Goal: Task Accomplishment & Management: Complete application form

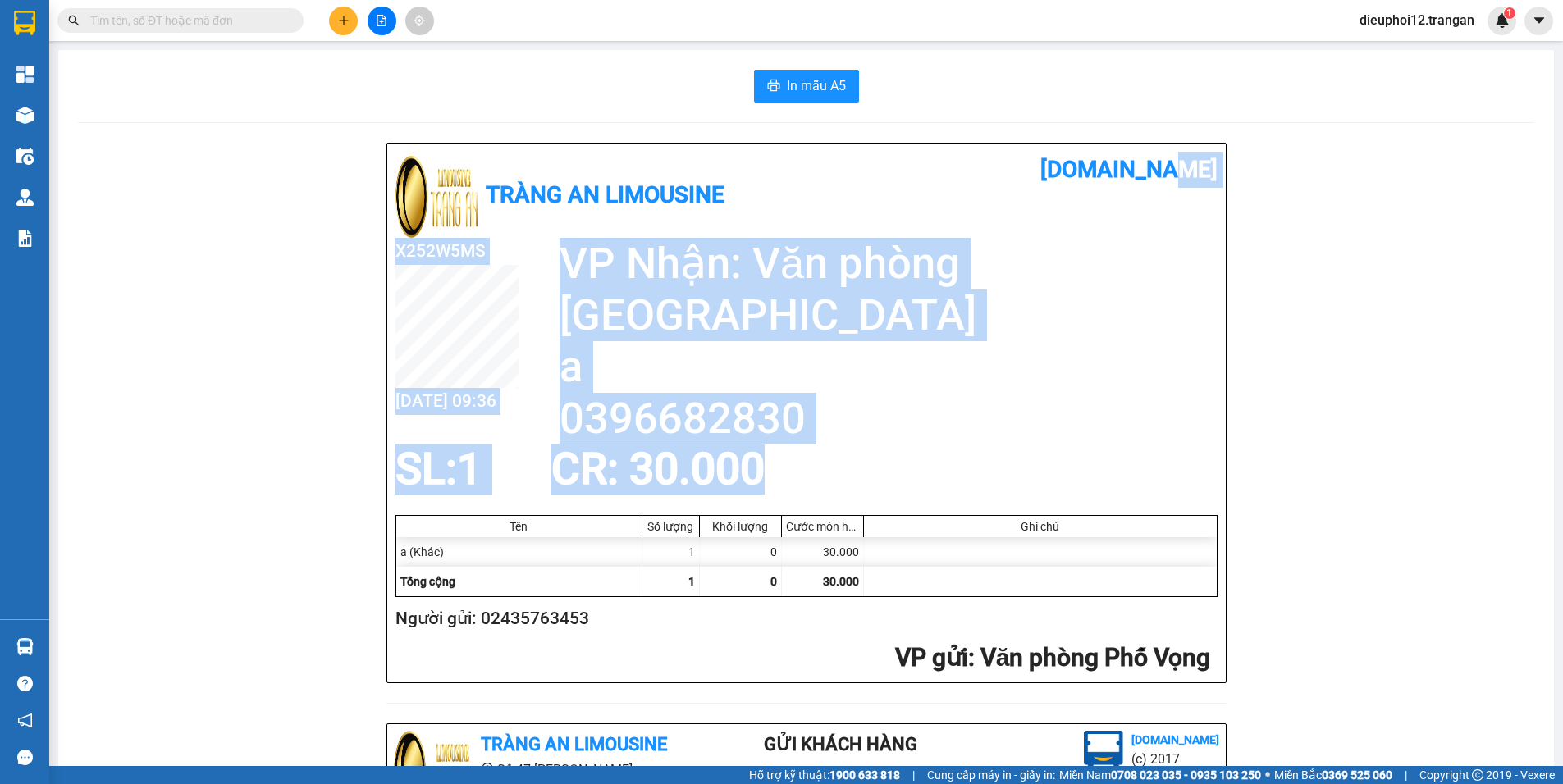
scroll to position [476, 0]
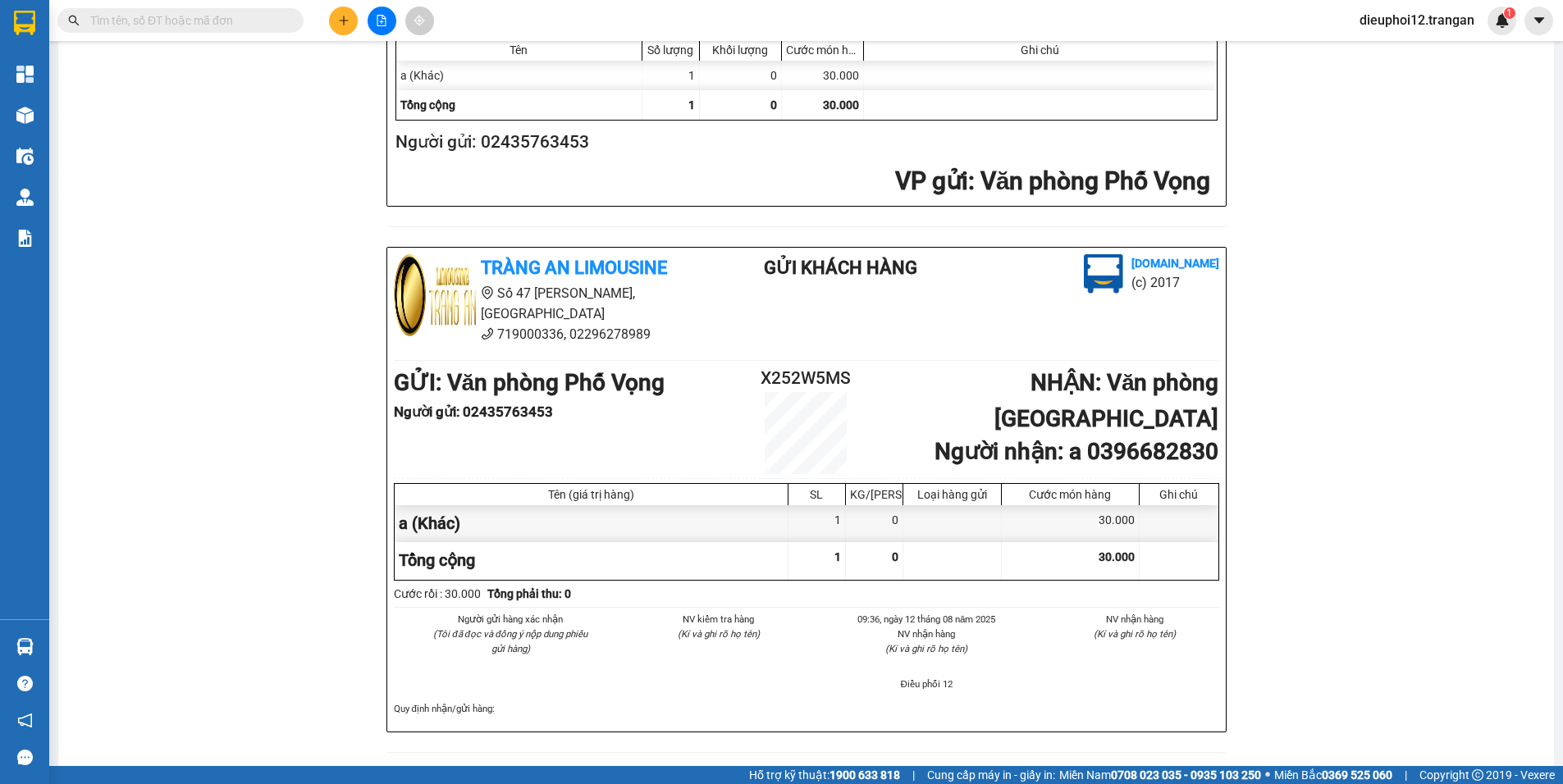
click at [340, 11] on button at bounding box center [343, 21] width 29 height 29
click at [381, 55] on div "Tạo đơn hàng" at bounding box center [408, 62] width 72 height 18
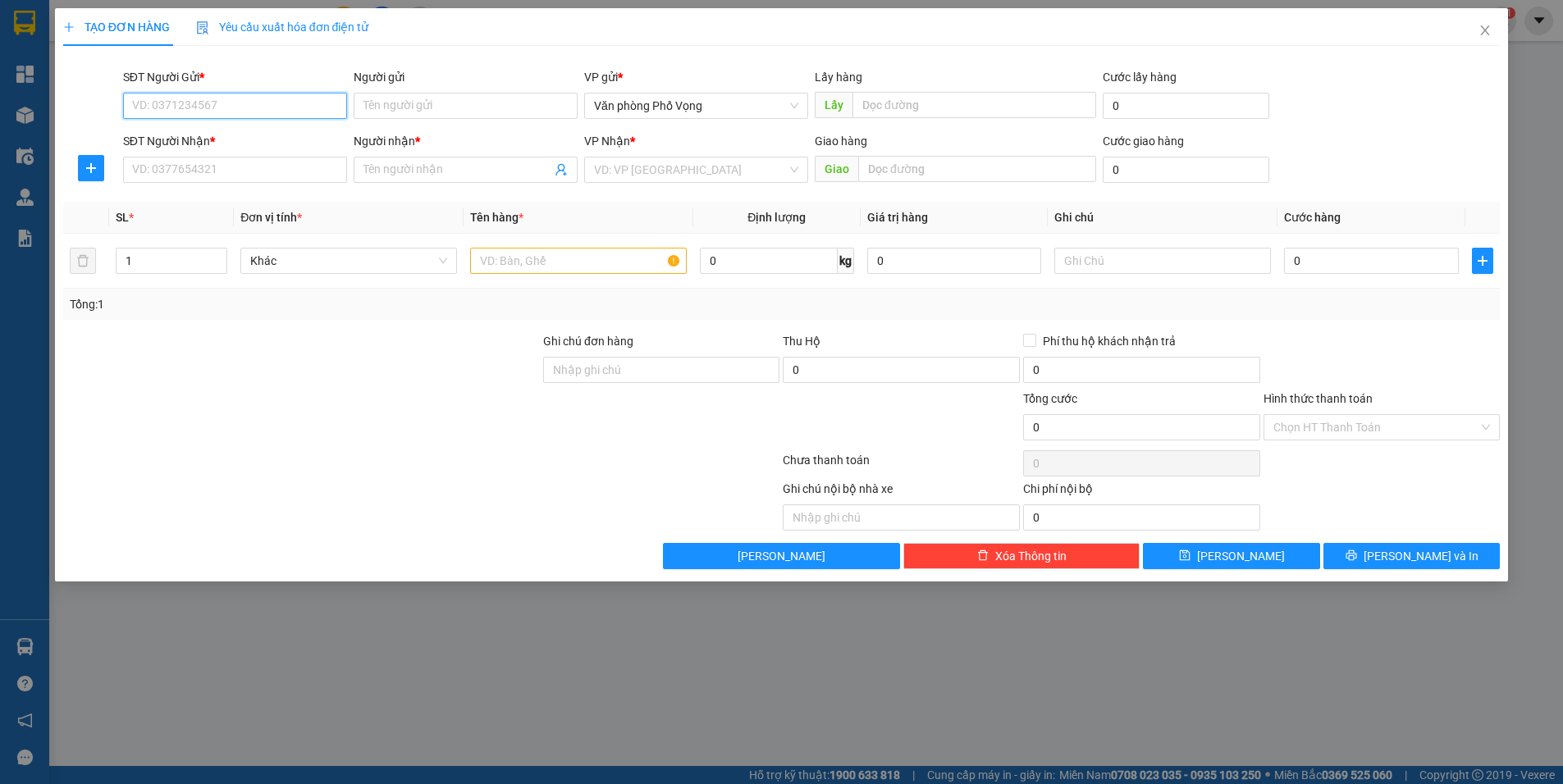
click at [288, 117] on input "SĐT Người Gửi *" at bounding box center [235, 106] width 224 height 26
click at [191, 133] on div "0966388585" at bounding box center [235, 139] width 204 height 18
type input "0966388585"
type input "0367139166"
type input "a khanh"
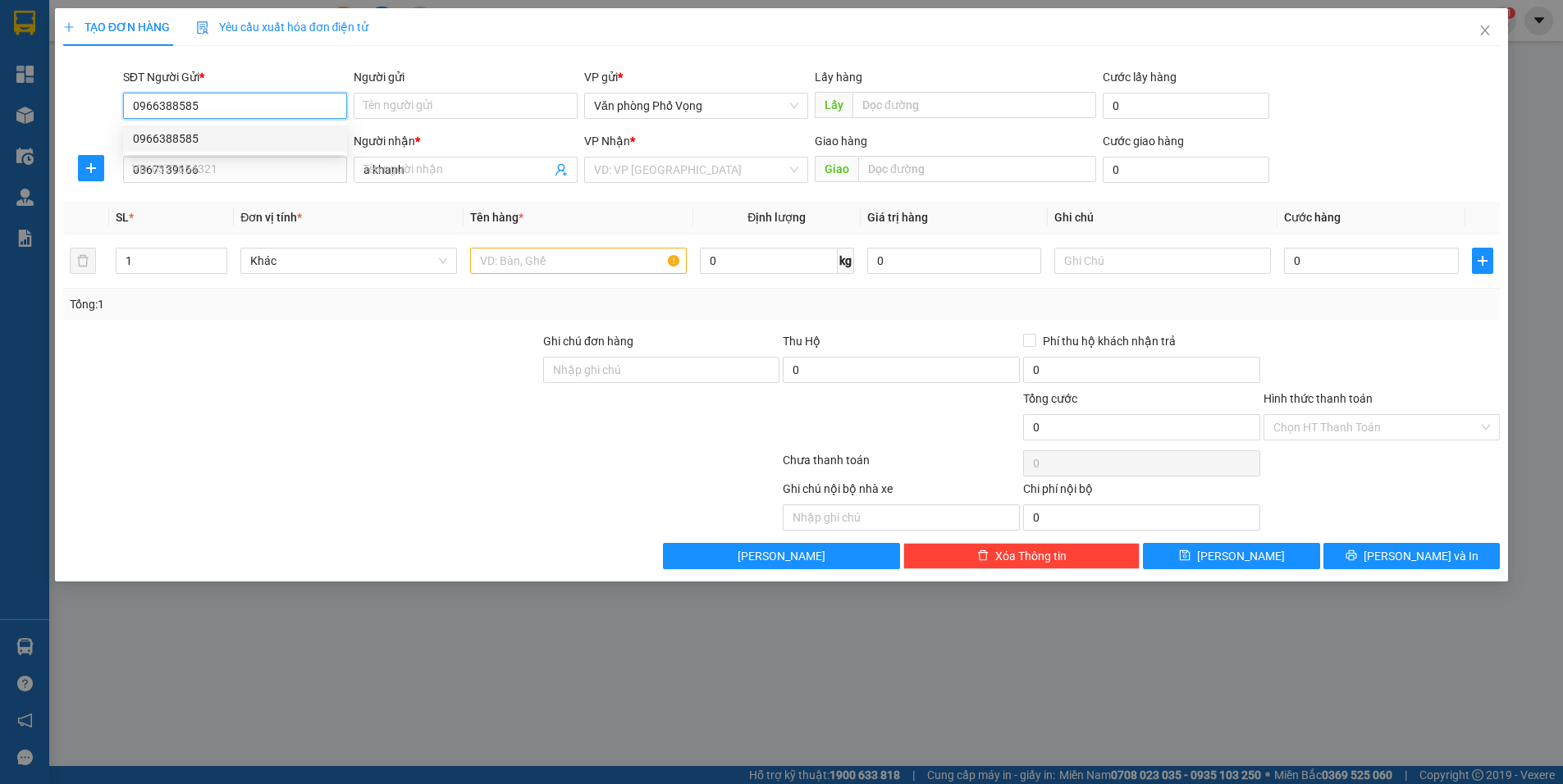
type input "30.000"
type input "0966388585"
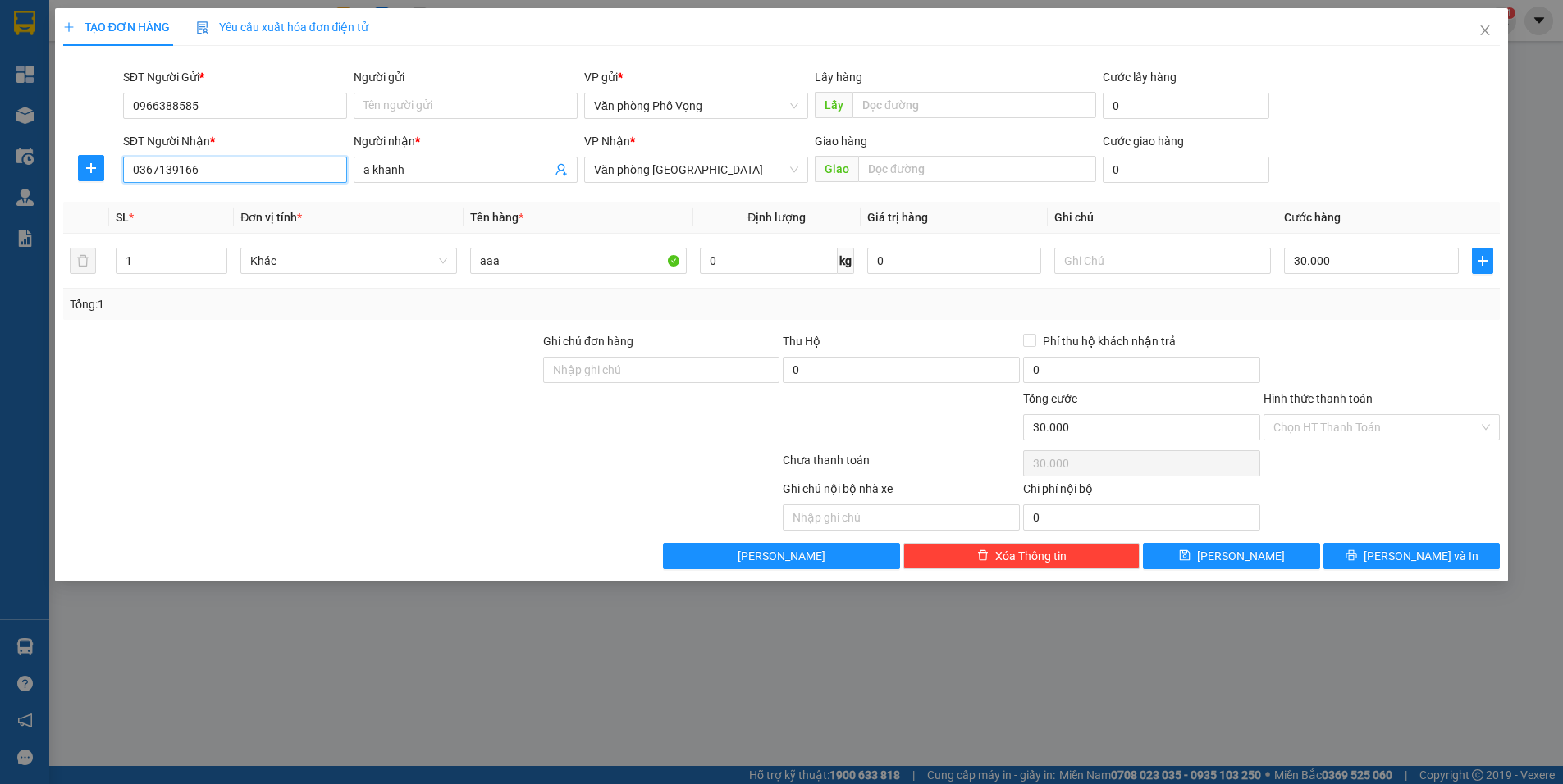
click at [229, 161] on input "0367139166" at bounding box center [235, 169] width 224 height 26
click at [184, 195] on div "0949797763 - a" at bounding box center [235, 202] width 204 height 18
type input "0949797763"
type input "a"
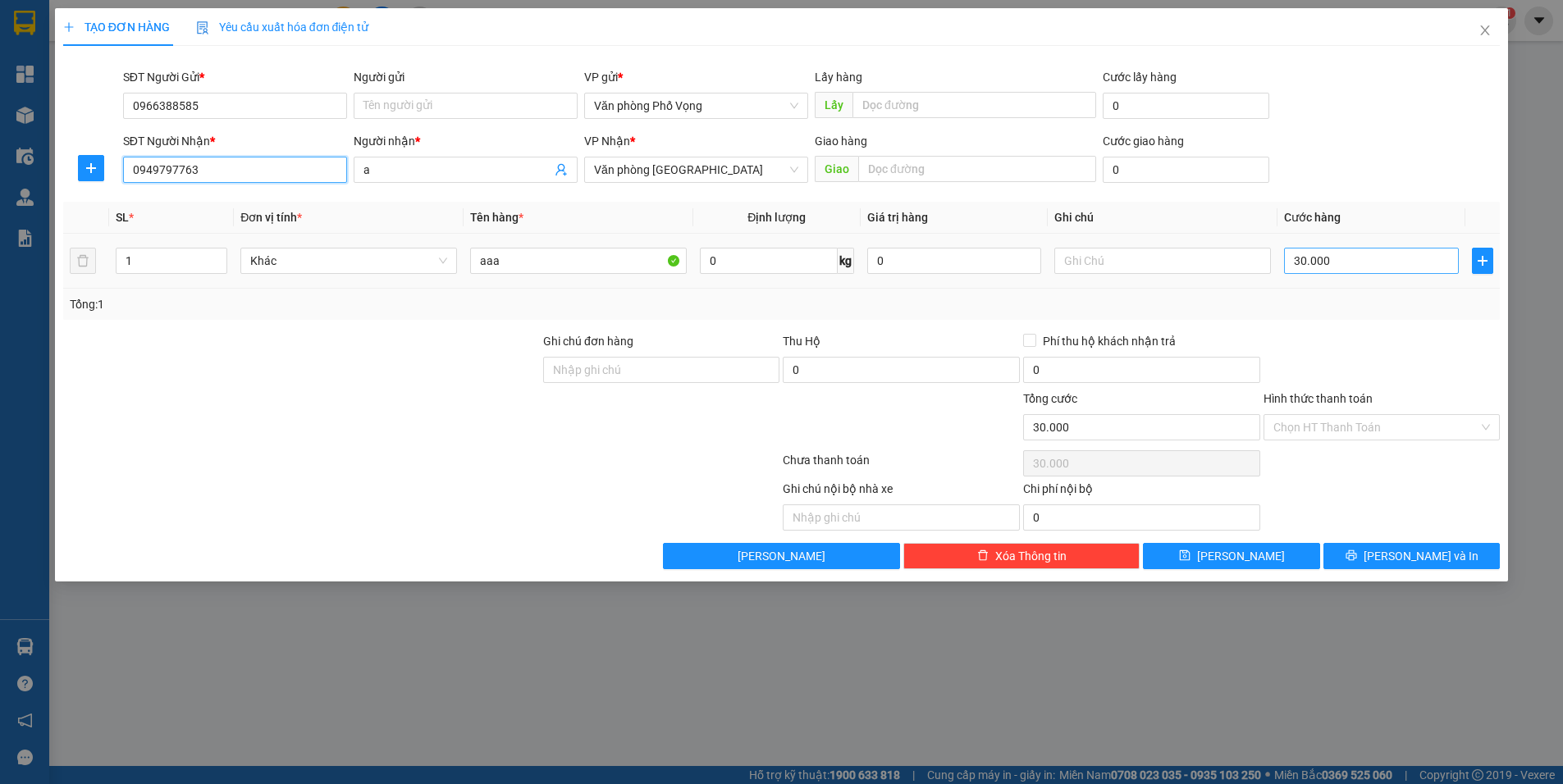
type input "0949797763"
click at [1370, 265] on input "30.000" at bounding box center [1371, 260] width 175 height 26
type input "4"
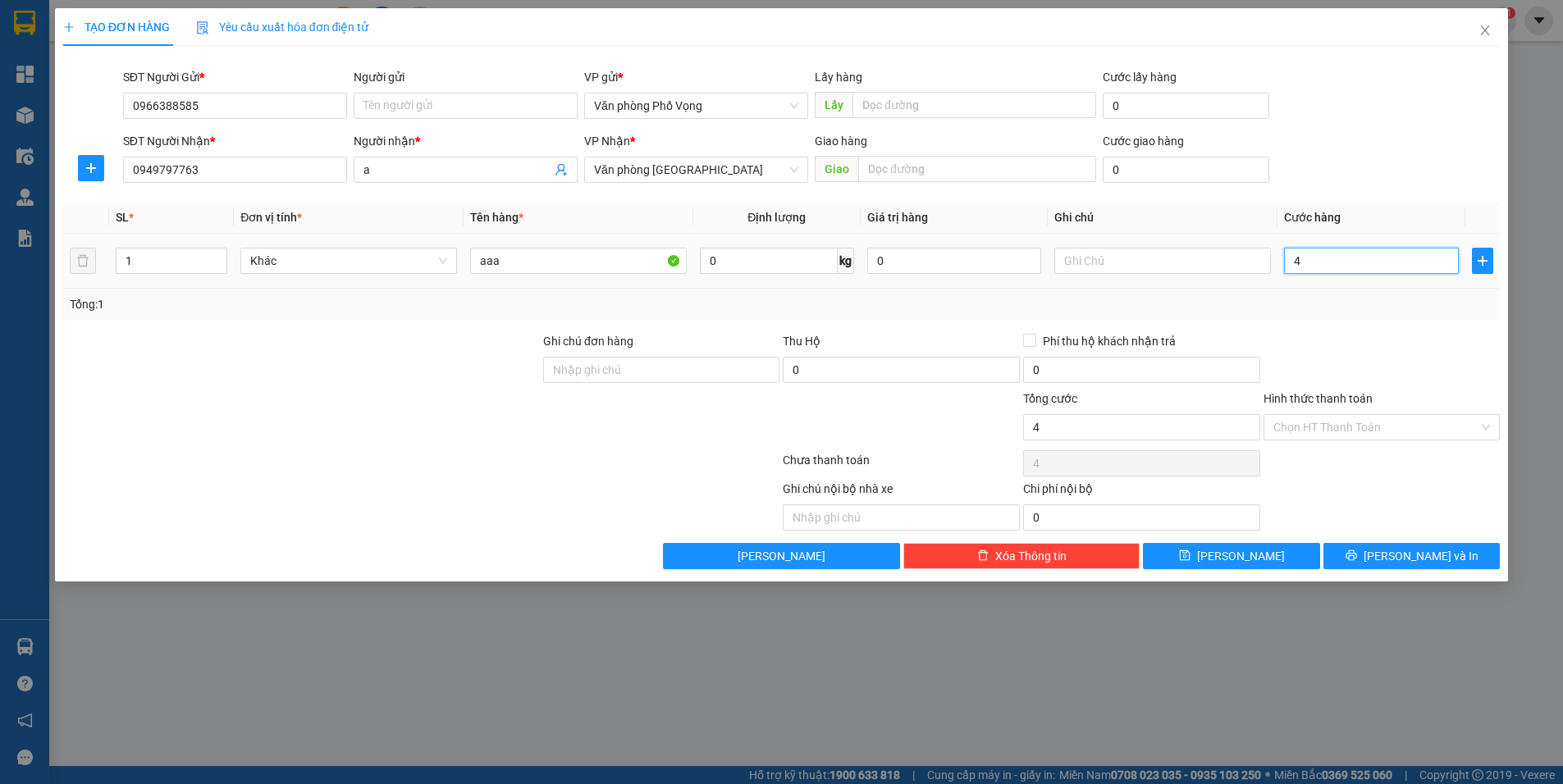
type input "40"
type input "400"
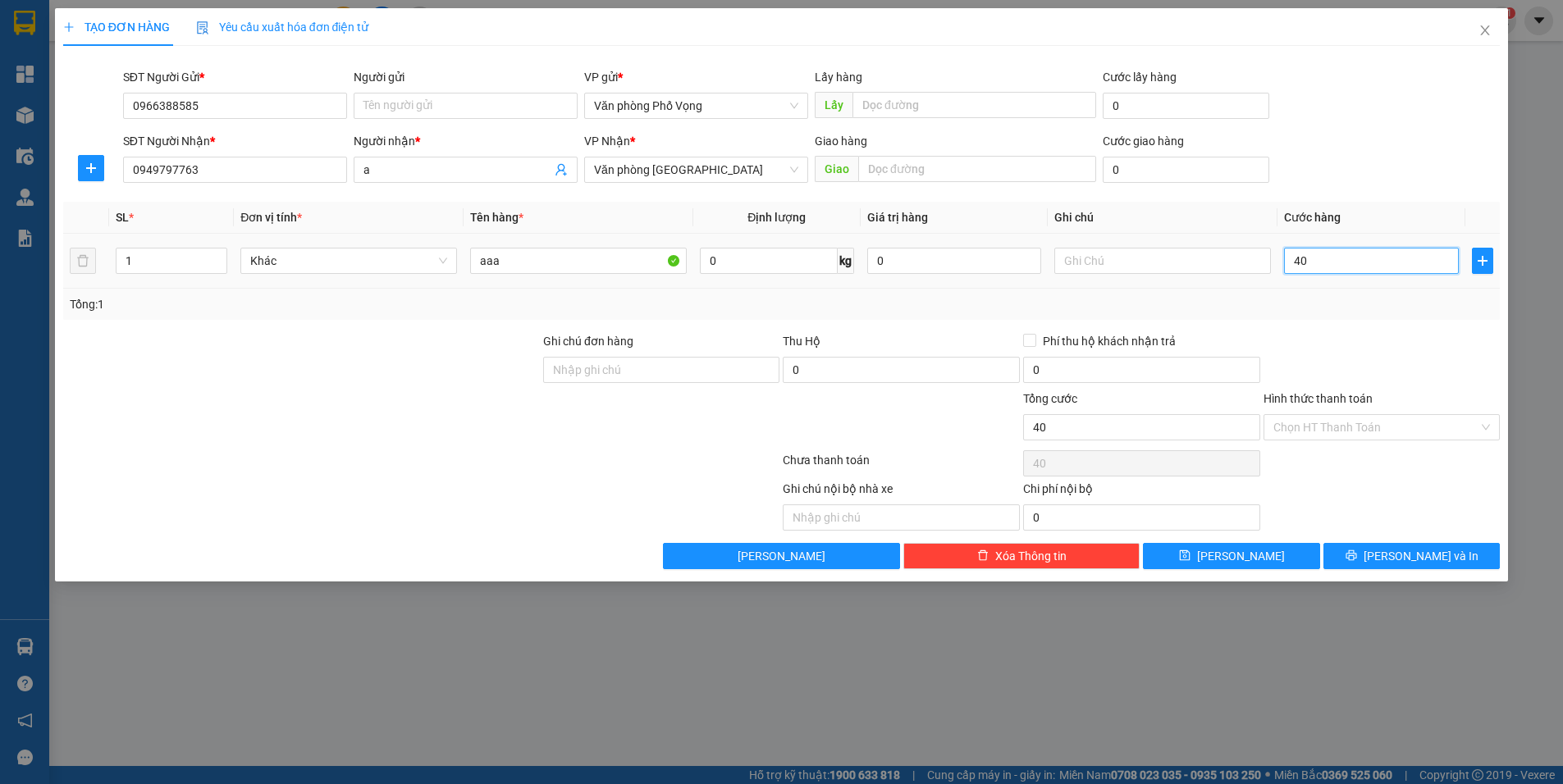
type input "400"
type input "4.000"
type input "40.000"
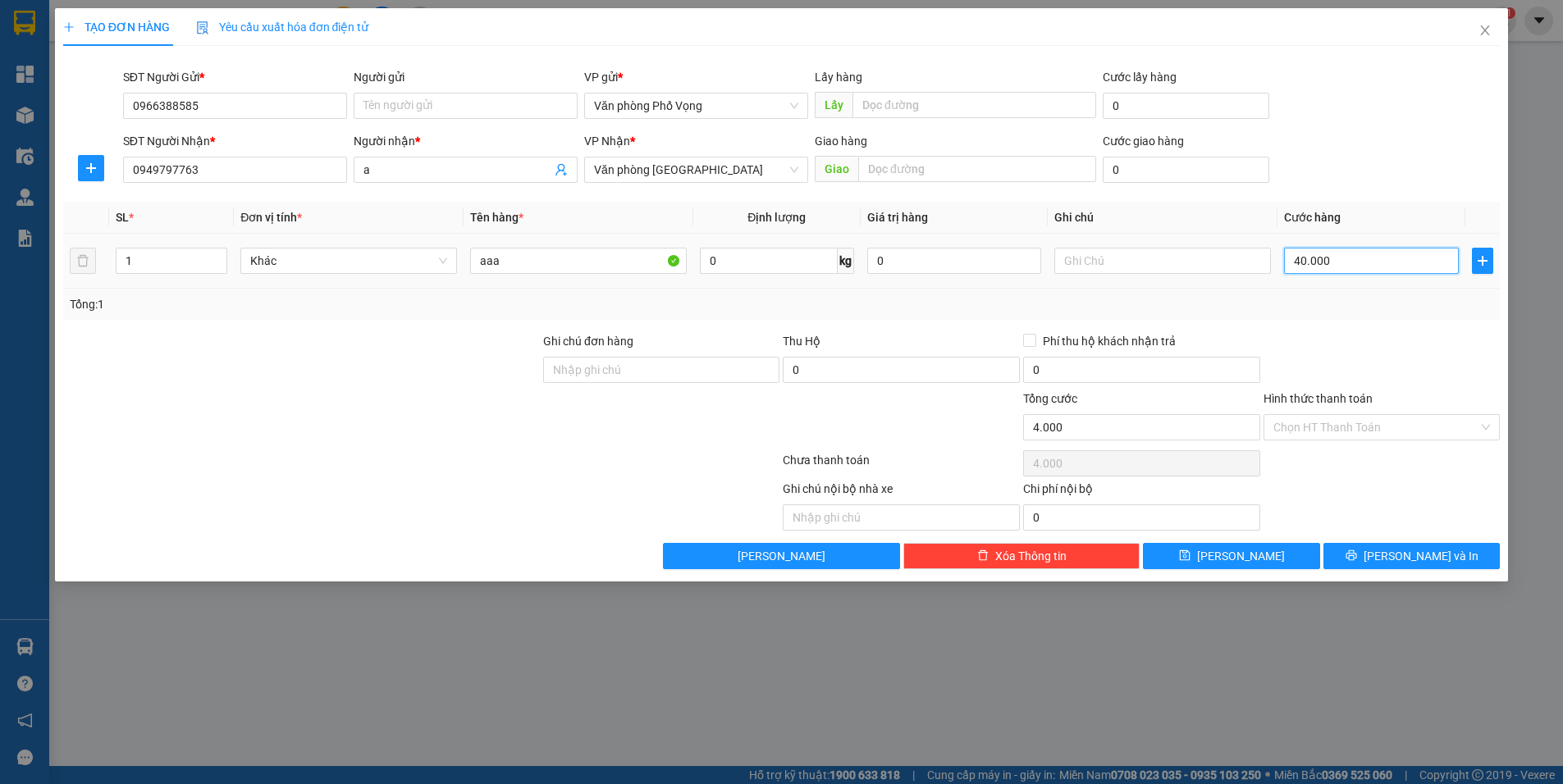
type input "40.000"
click at [1417, 562] on span "[PERSON_NAME] và In" at bounding box center [1421, 556] width 115 height 18
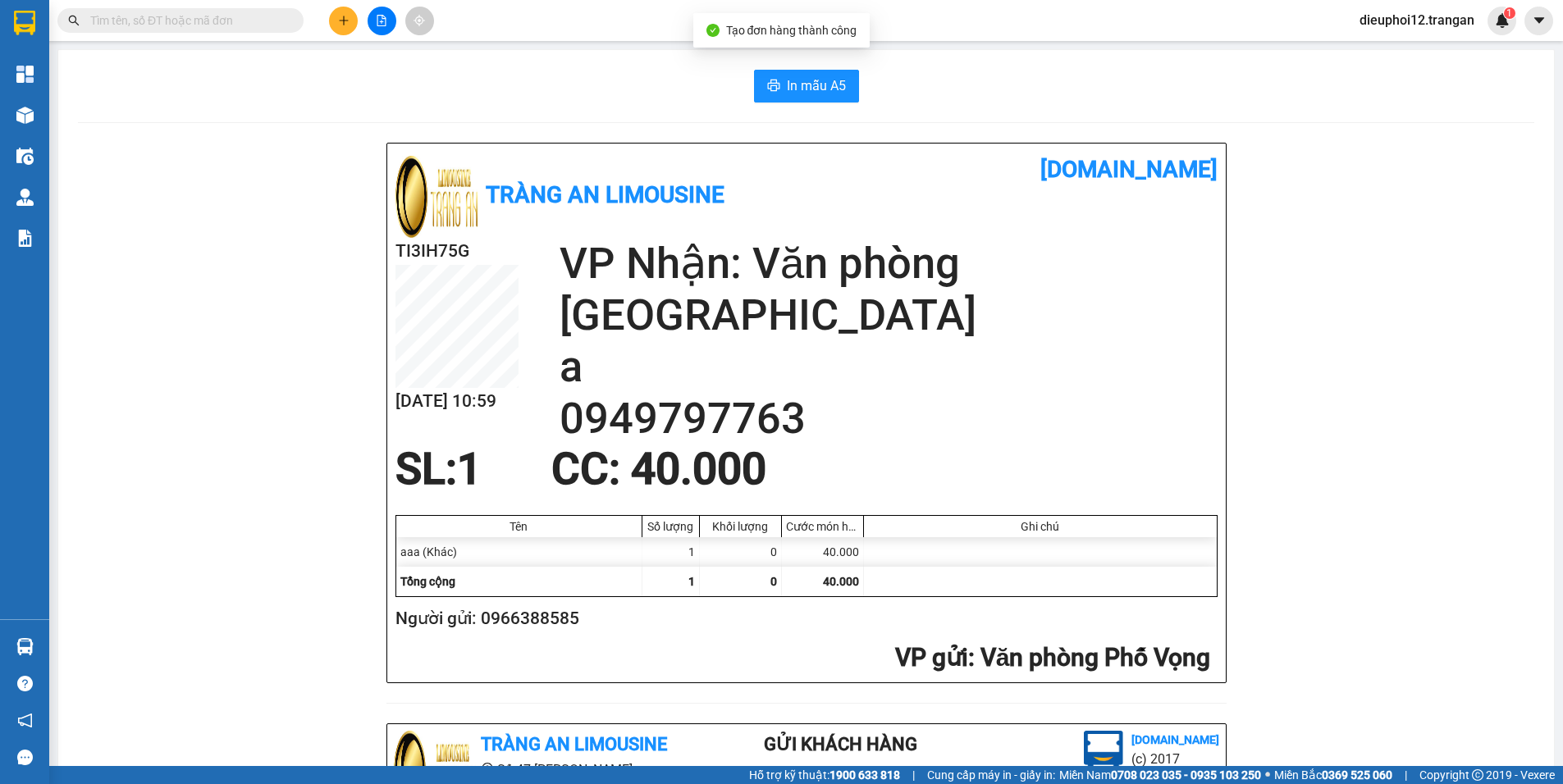
scroll to position [476, 0]
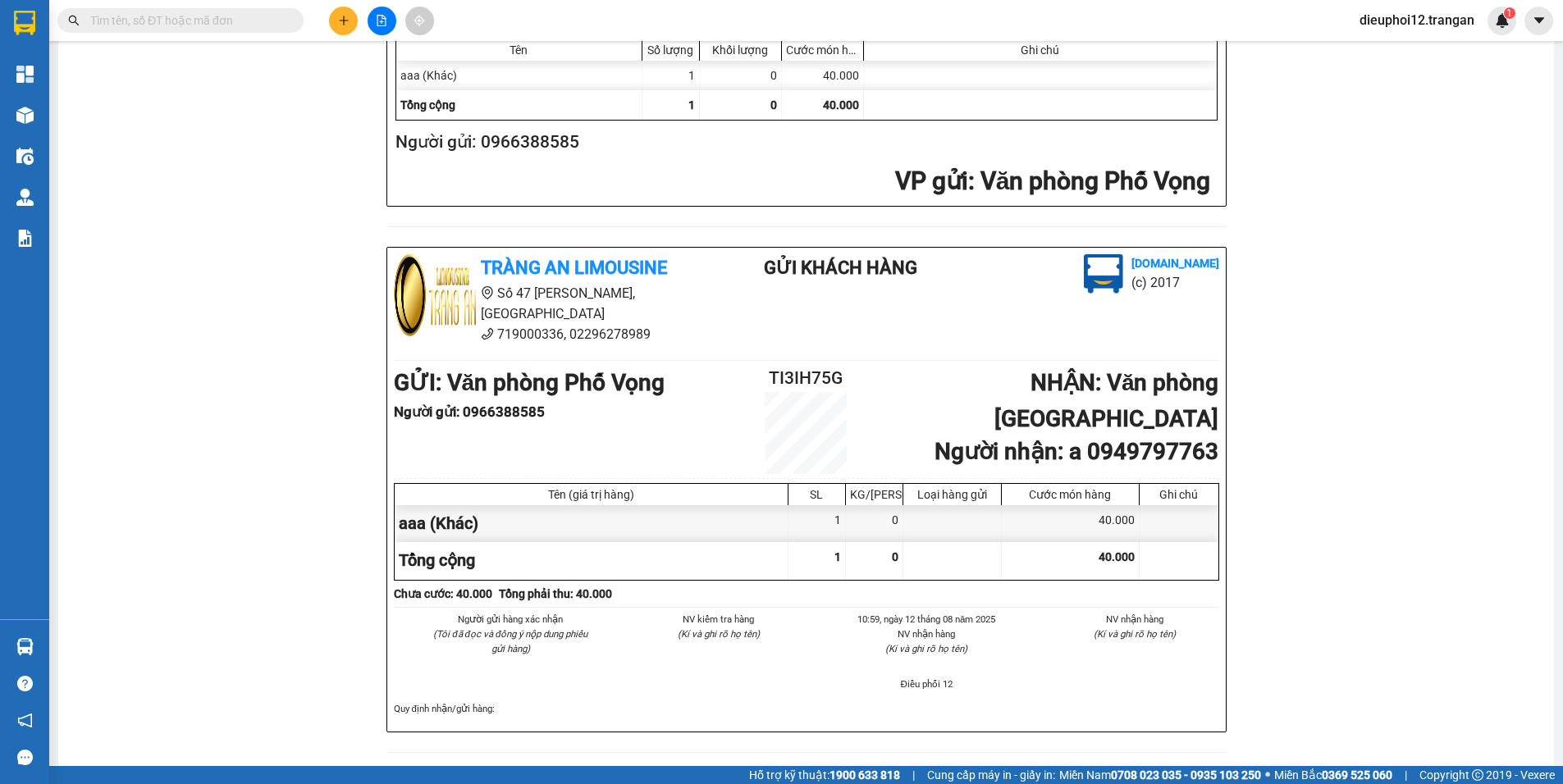
click at [347, 20] on icon "plus" at bounding box center [344, 20] width 12 height 12
click at [380, 72] on div "Tạo đơn hàng" at bounding box center [399, 61] width 123 height 31
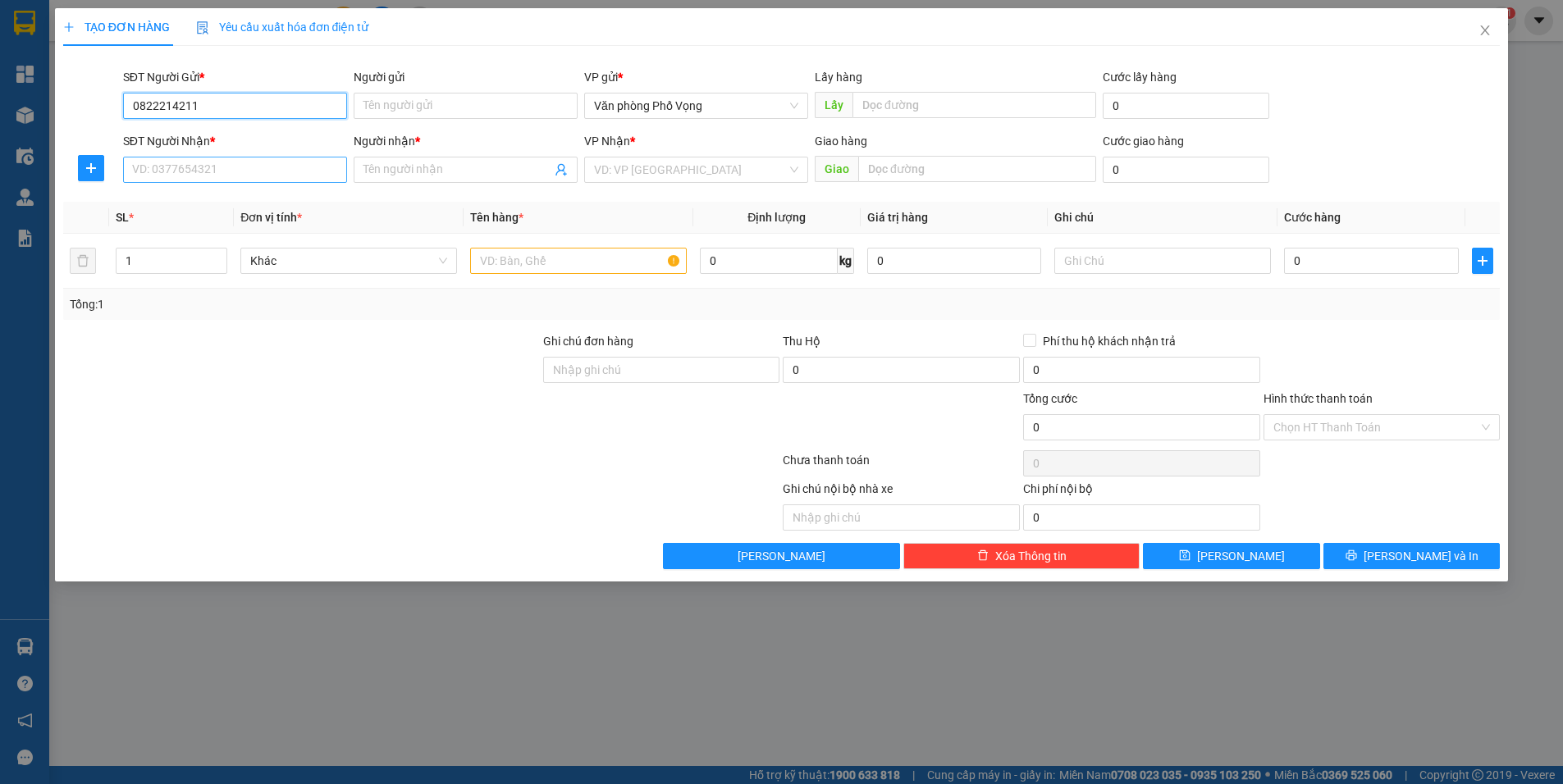
type input "0822214211"
click at [198, 162] on input "SĐT Người Nhận *" at bounding box center [235, 169] width 224 height 26
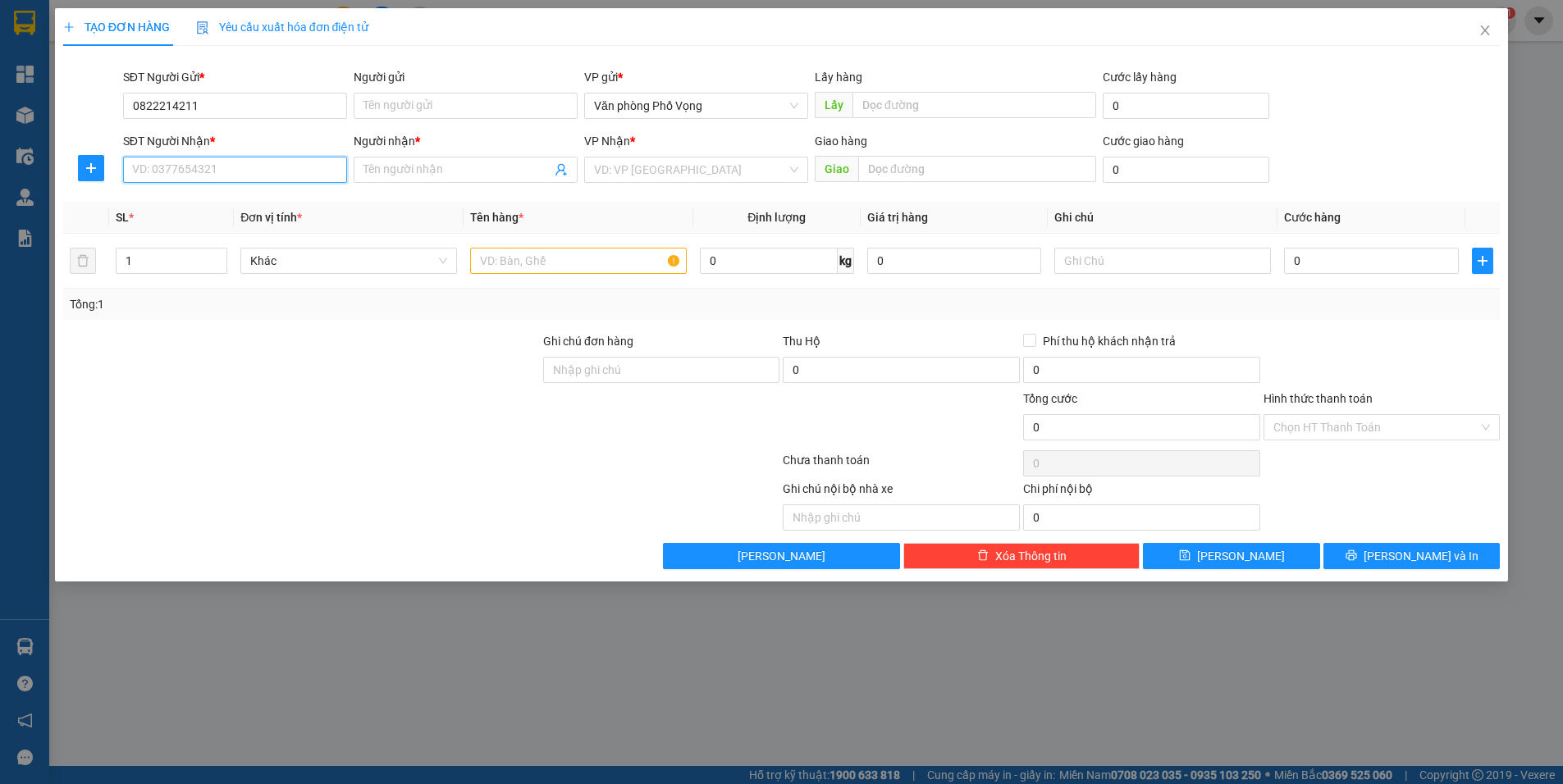
click at [198, 162] on input "SĐT Người Nhận *" at bounding box center [235, 169] width 224 height 26
type input "0387855681"
click at [401, 166] on input "Người nhận *" at bounding box center [457, 170] width 188 height 18
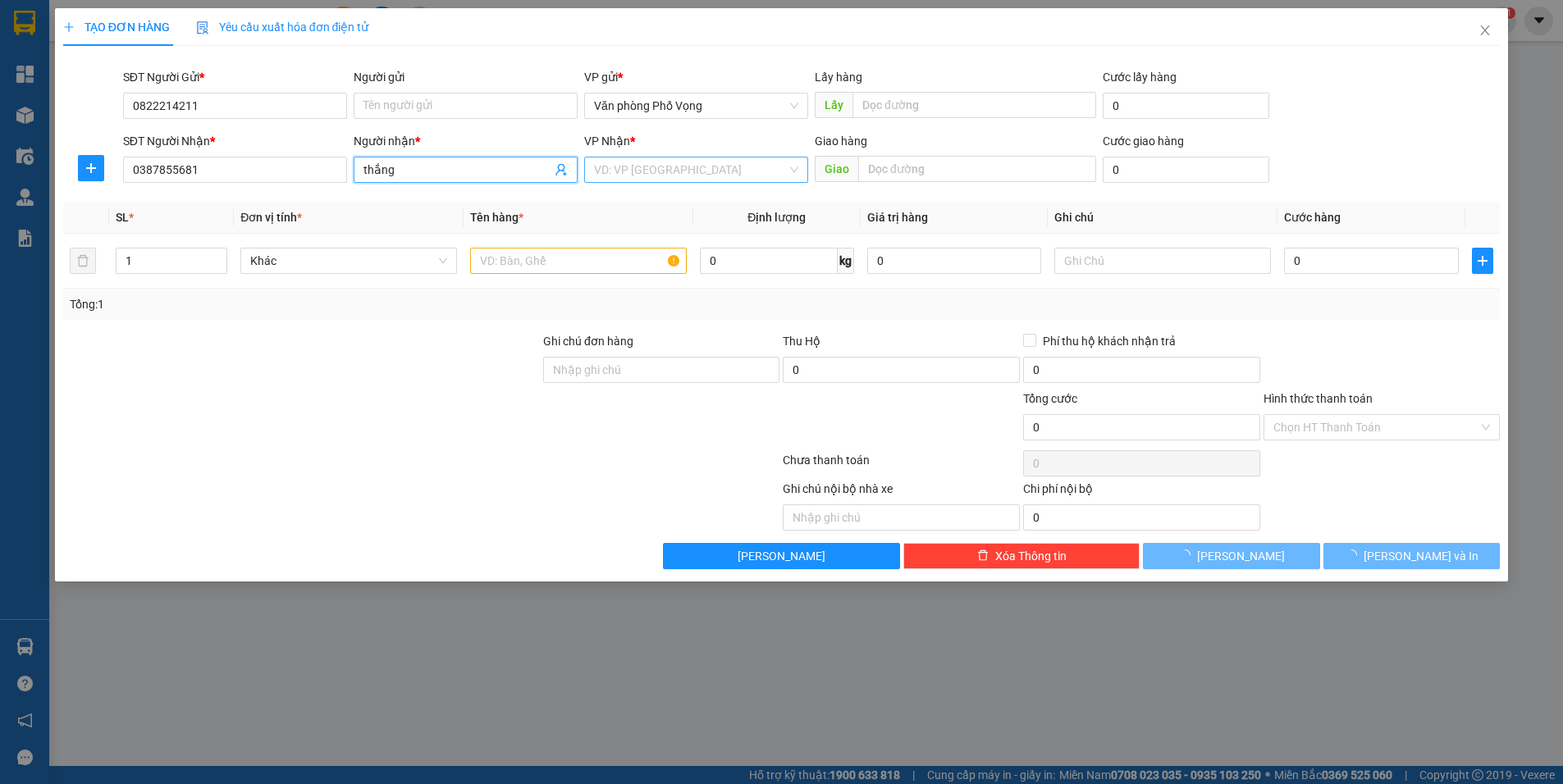
type input "thắng"
click at [638, 168] on input "search" at bounding box center [689, 169] width 192 height 24
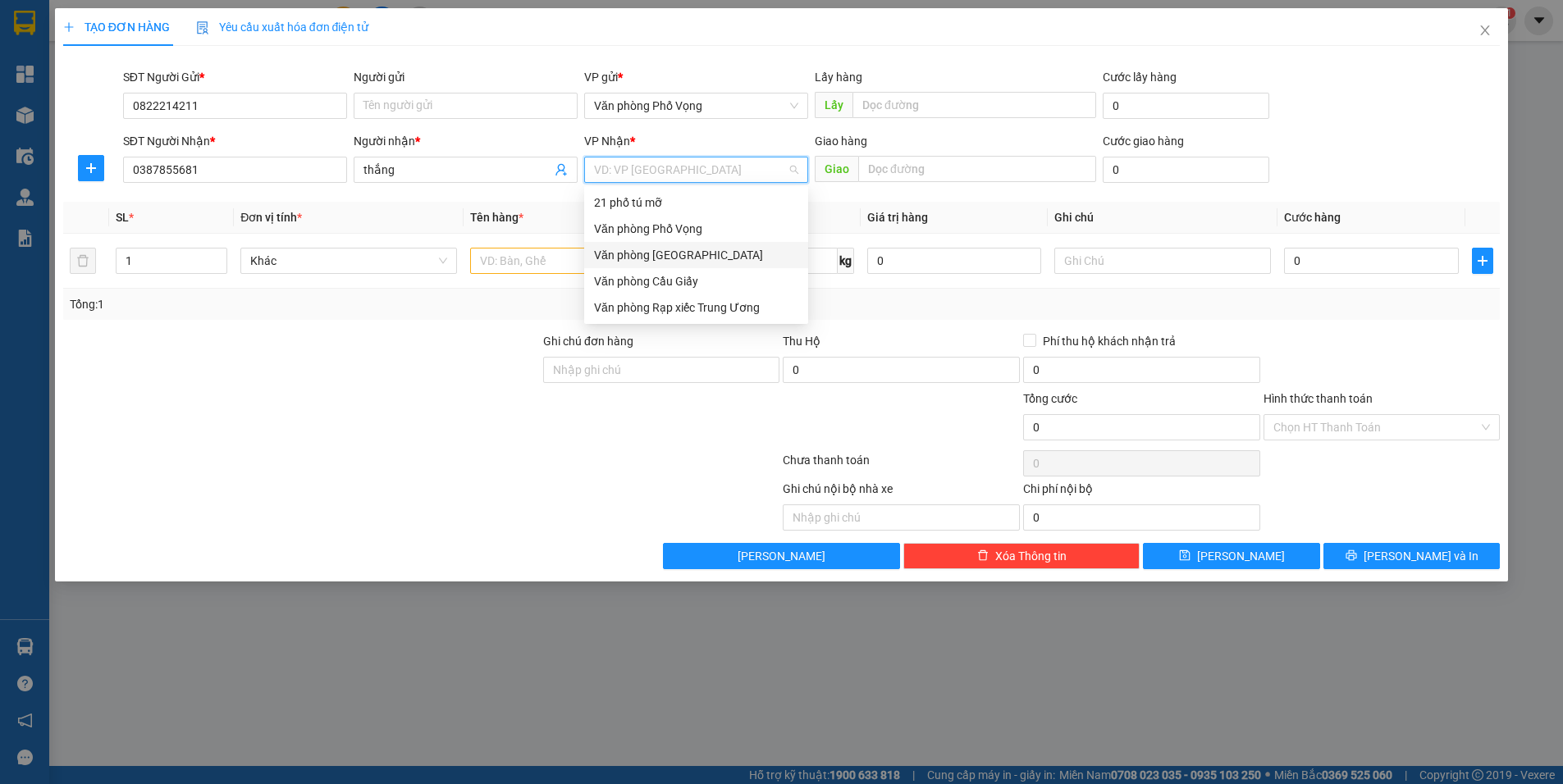
click at [641, 260] on div "Văn phòng [GEOGRAPHIC_DATA]" at bounding box center [696, 255] width 204 height 18
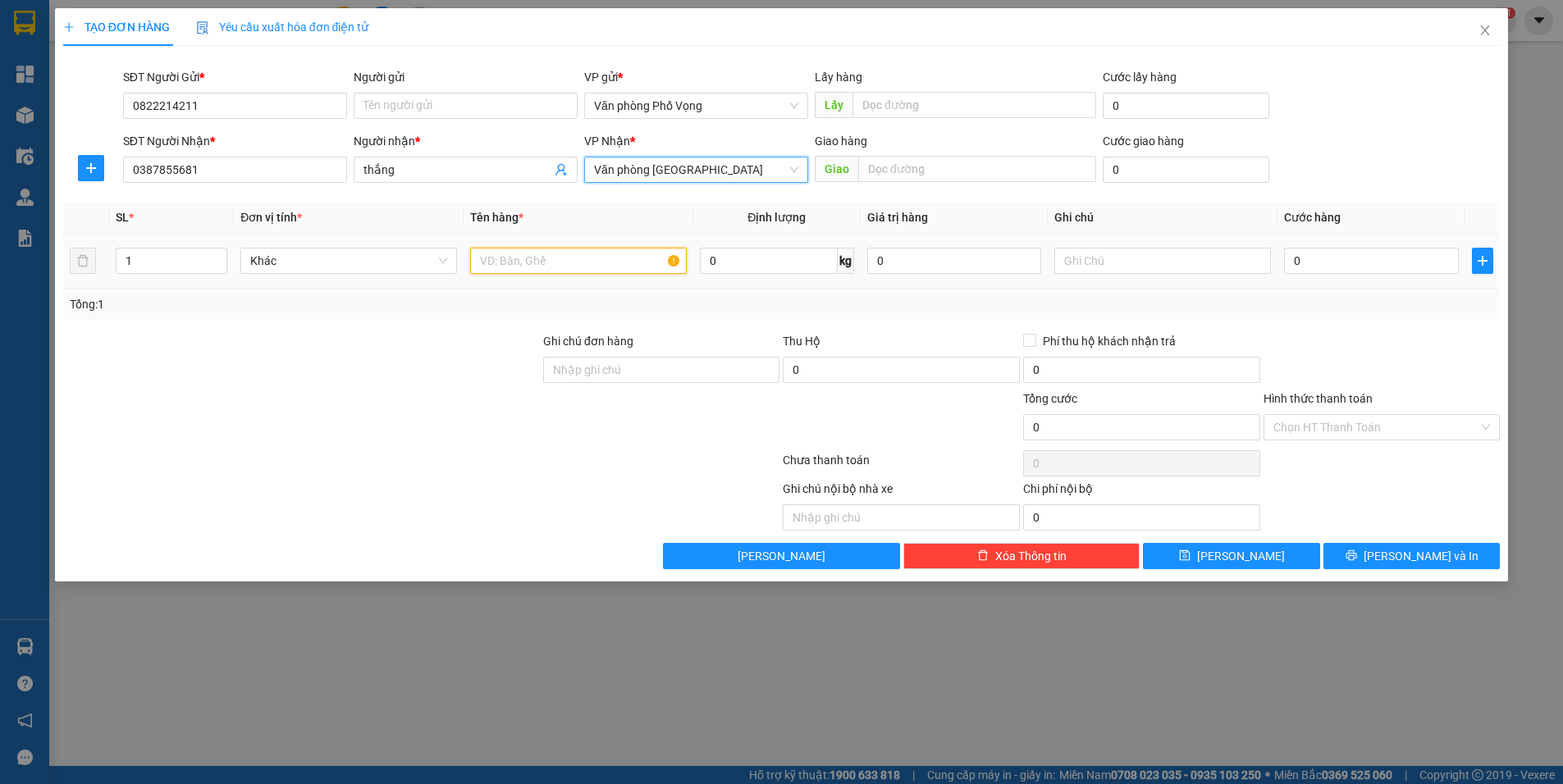
click at [515, 266] on input "text" at bounding box center [578, 260] width 217 height 26
type input "a"
click at [1317, 274] on div "0" at bounding box center [1371, 260] width 175 height 33
click at [1311, 253] on input "0" at bounding box center [1371, 260] width 175 height 26
type input "3"
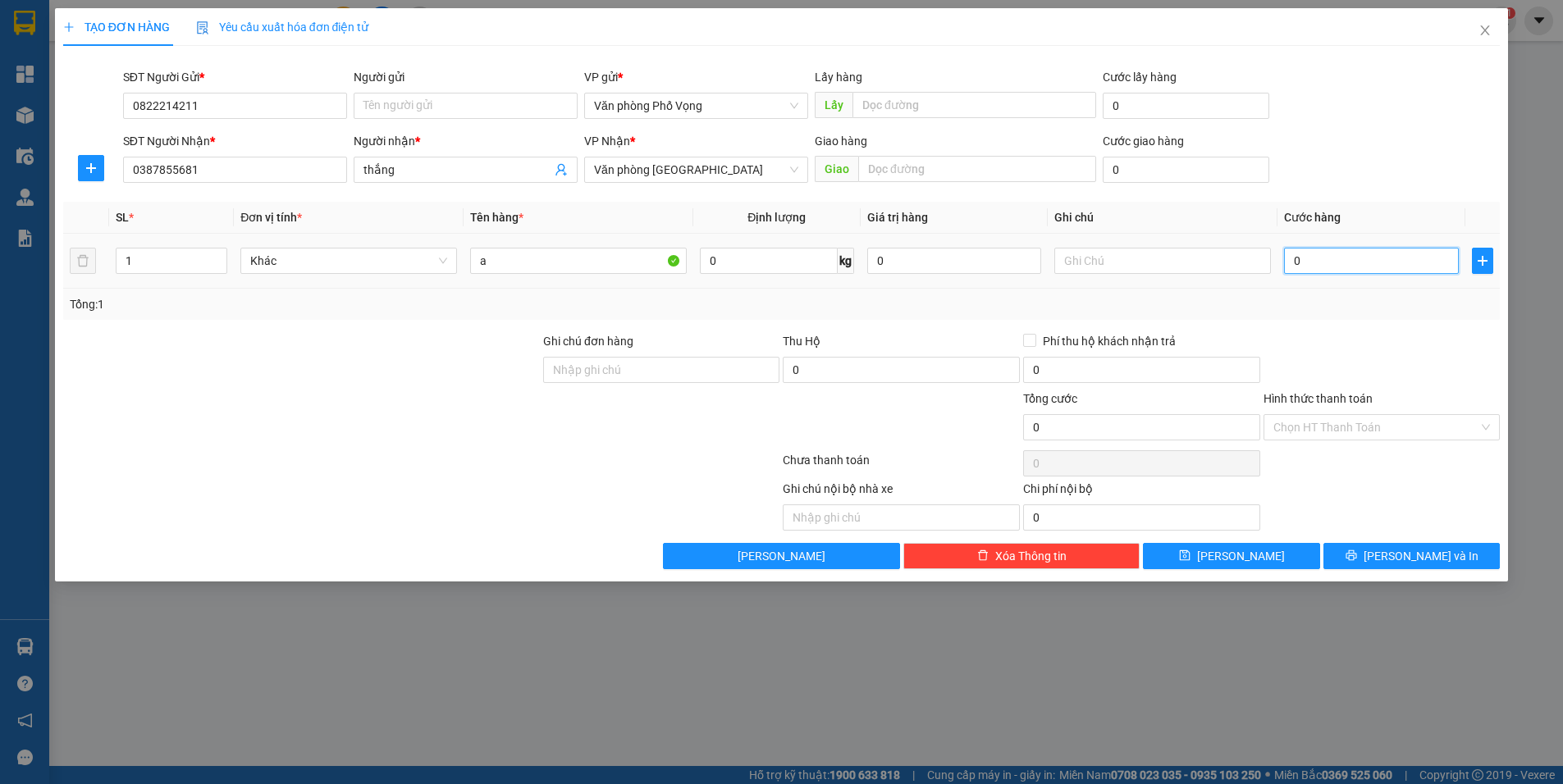
type input "3"
type input "30"
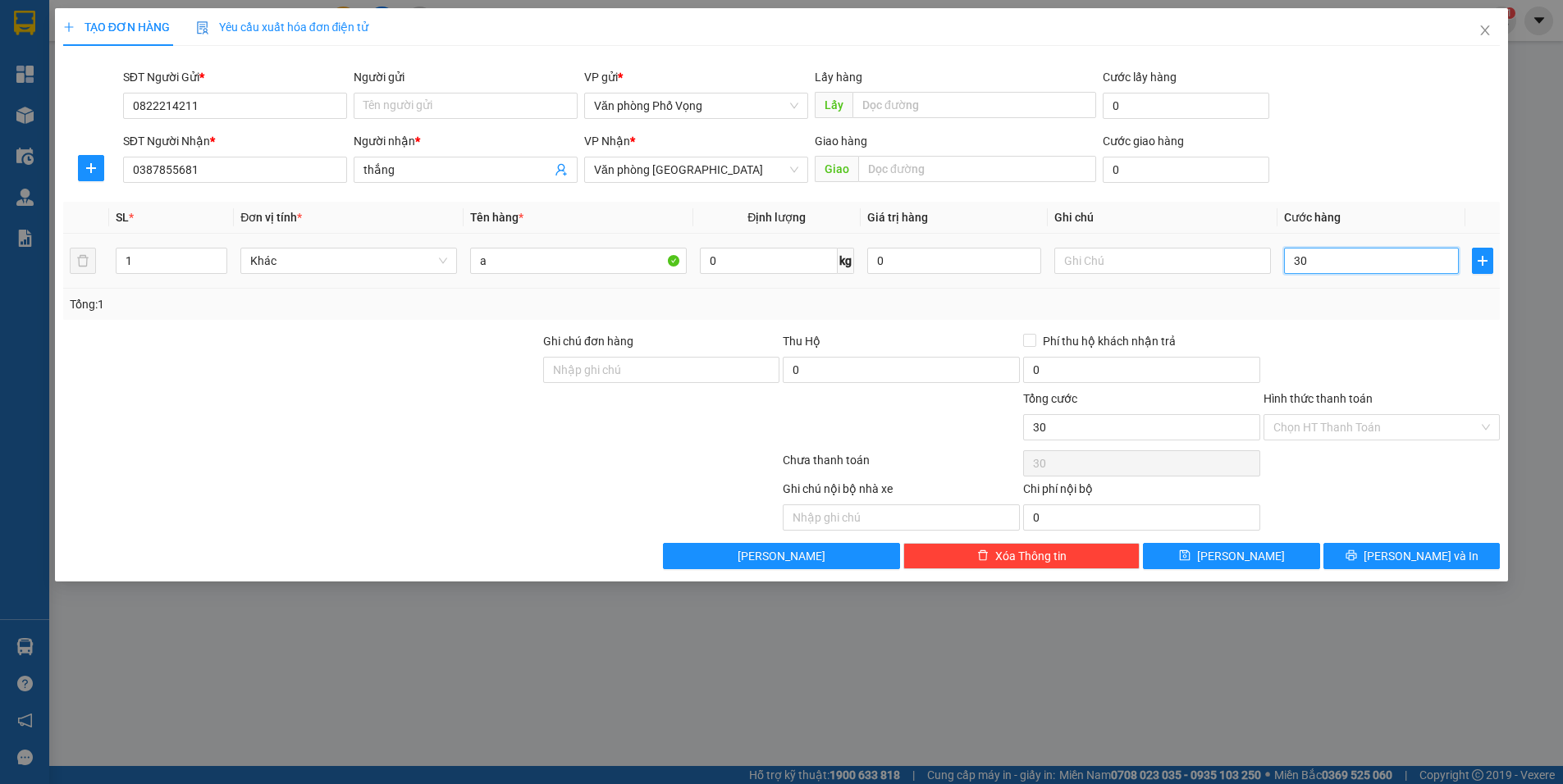
type input "300"
type input "3.000"
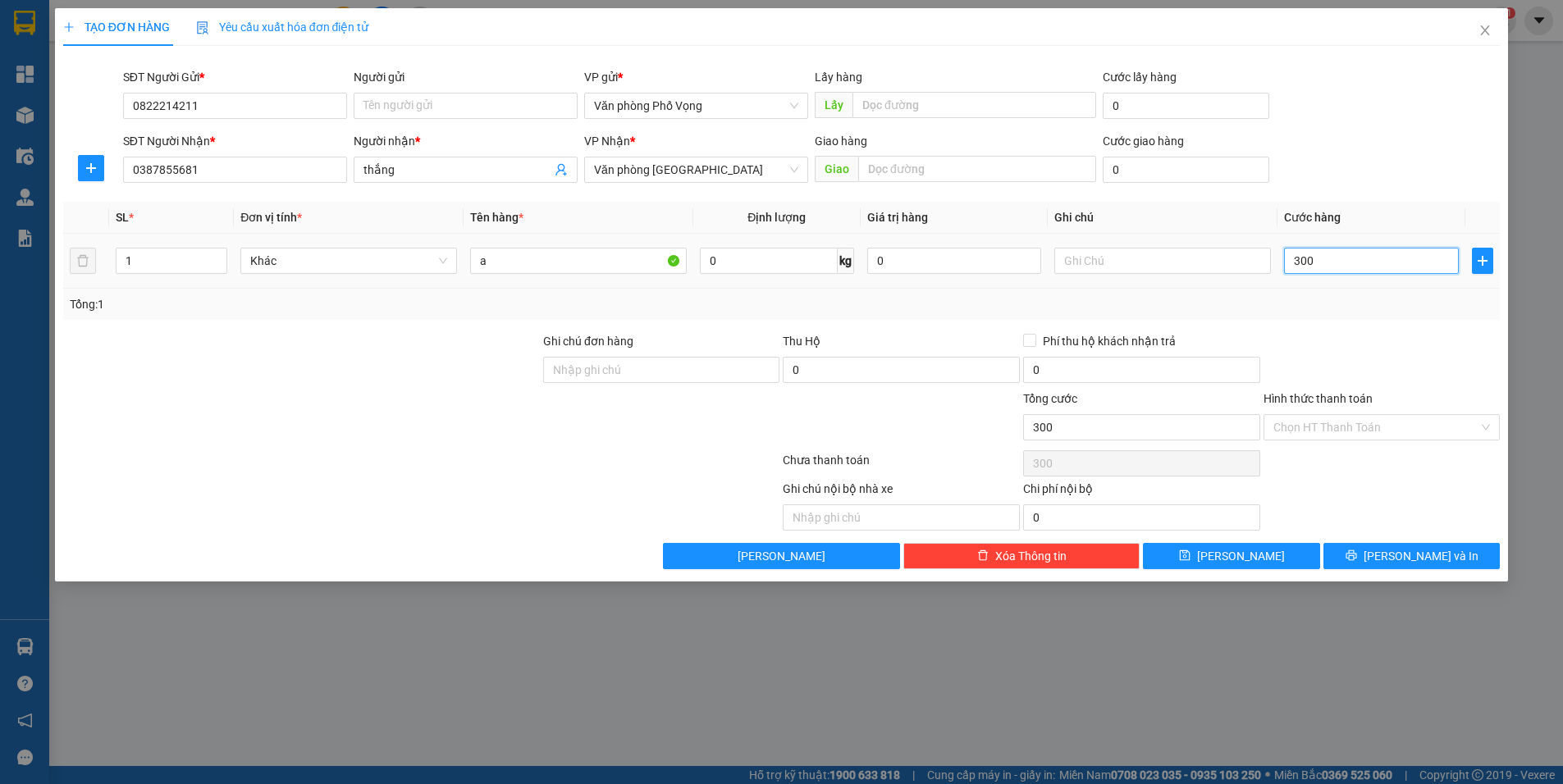
type input "3.000"
type input "30.000"
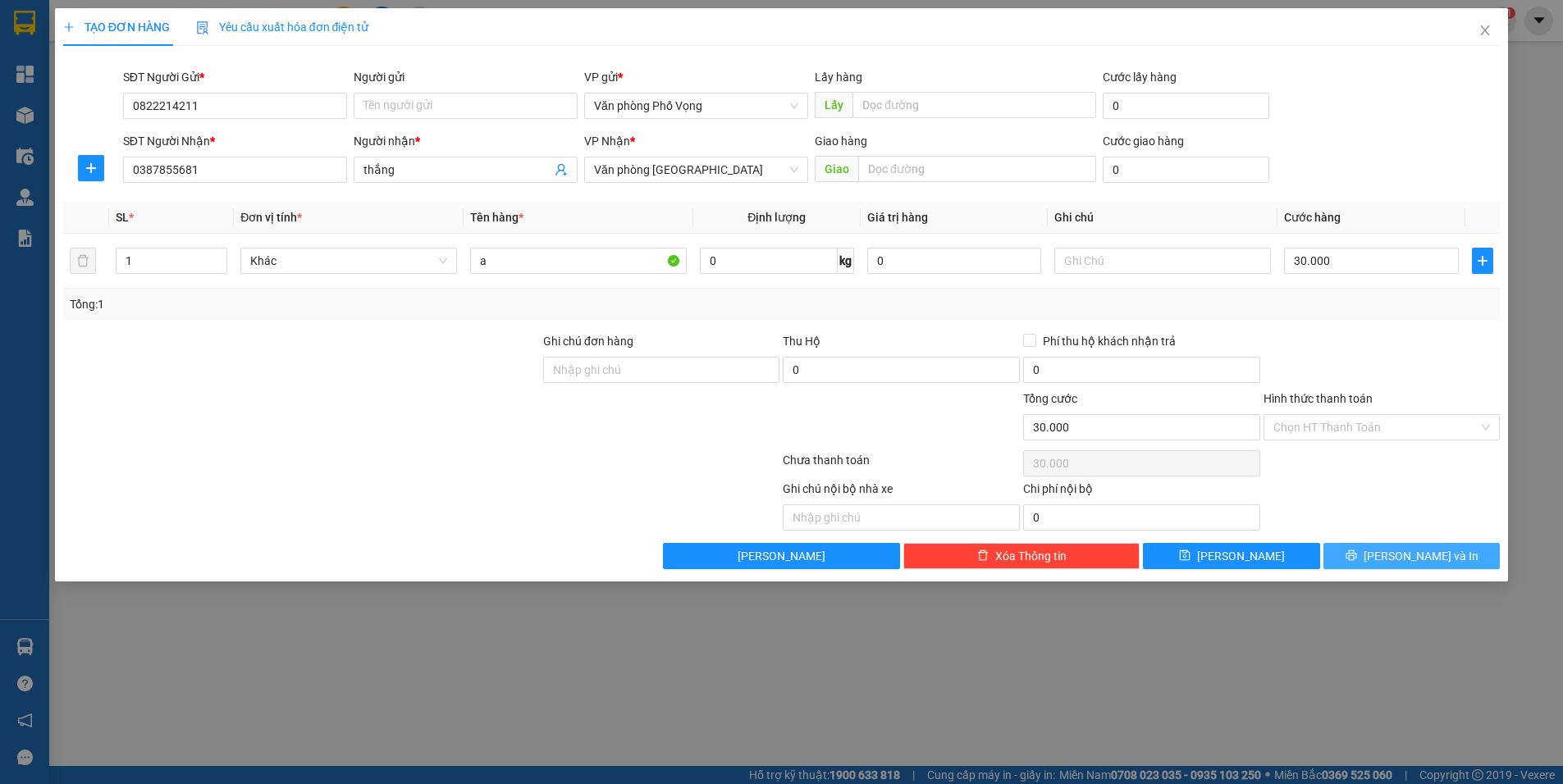
click at [1408, 545] on button "[PERSON_NAME] và In" at bounding box center [1411, 556] width 176 height 26
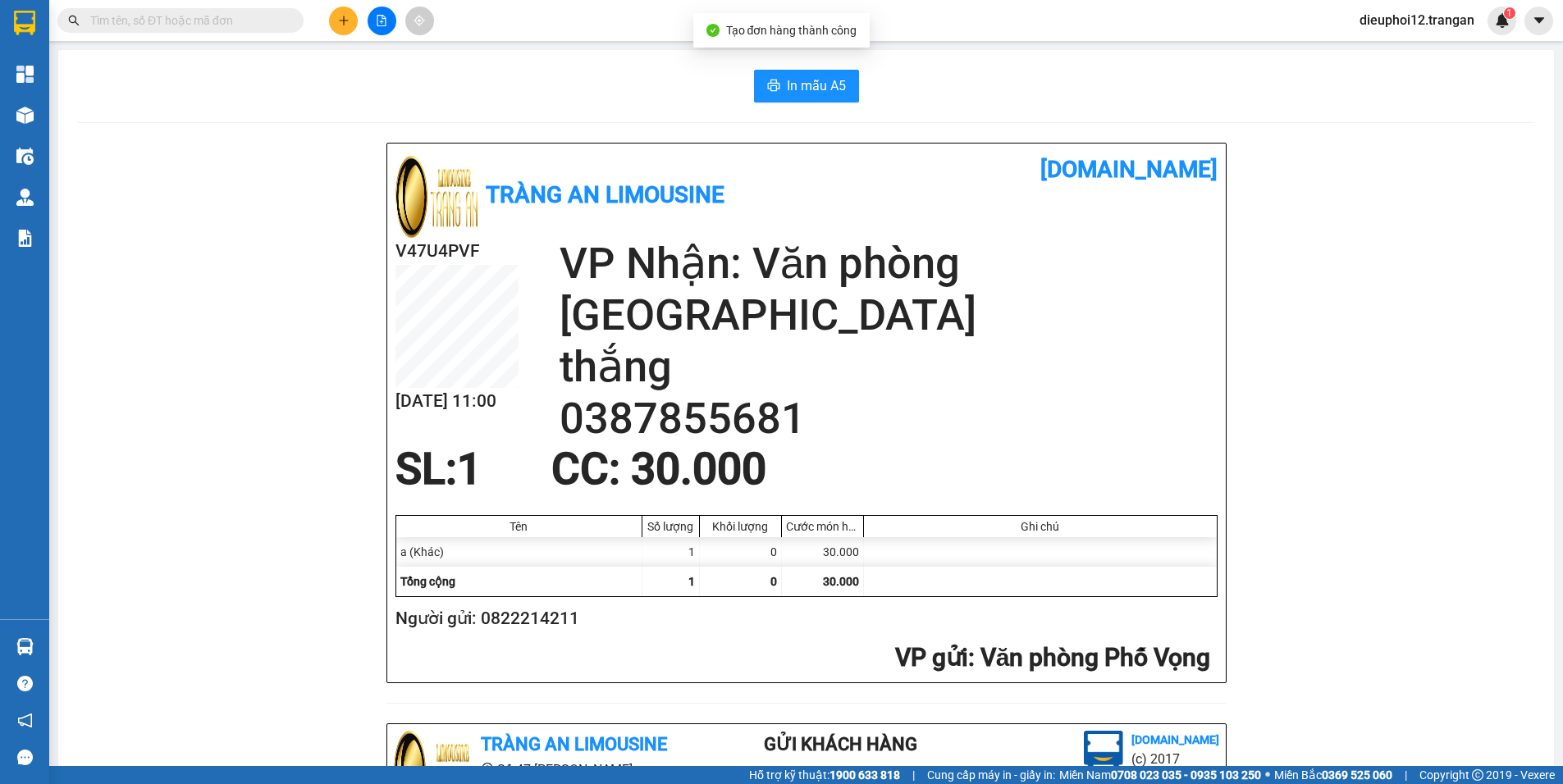
scroll to position [476, 0]
